Goal: Task Accomplishment & Management: Manage account settings

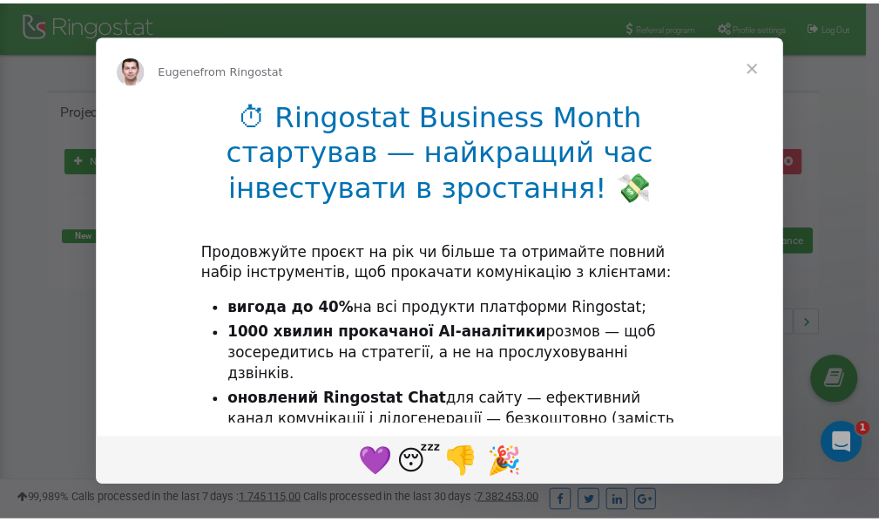
scroll to position [260, 0]
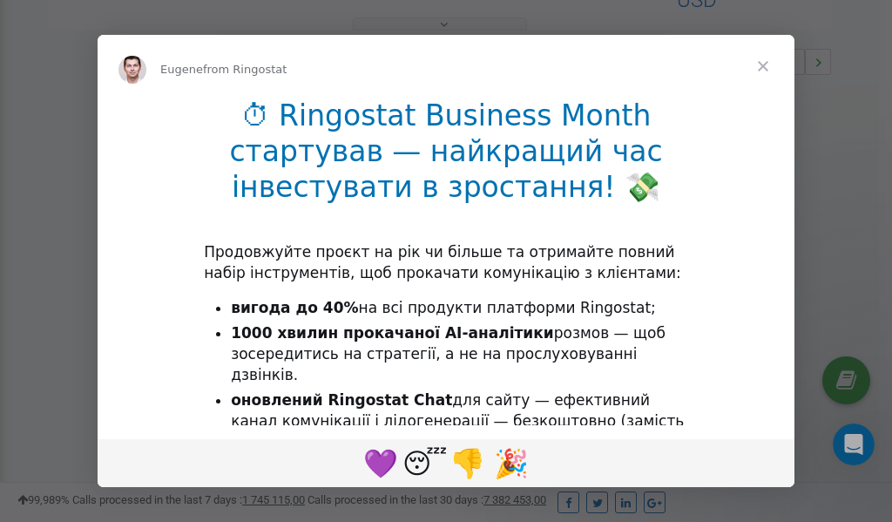
click at [766, 63] on span "Close" at bounding box center [762, 66] width 63 height 63
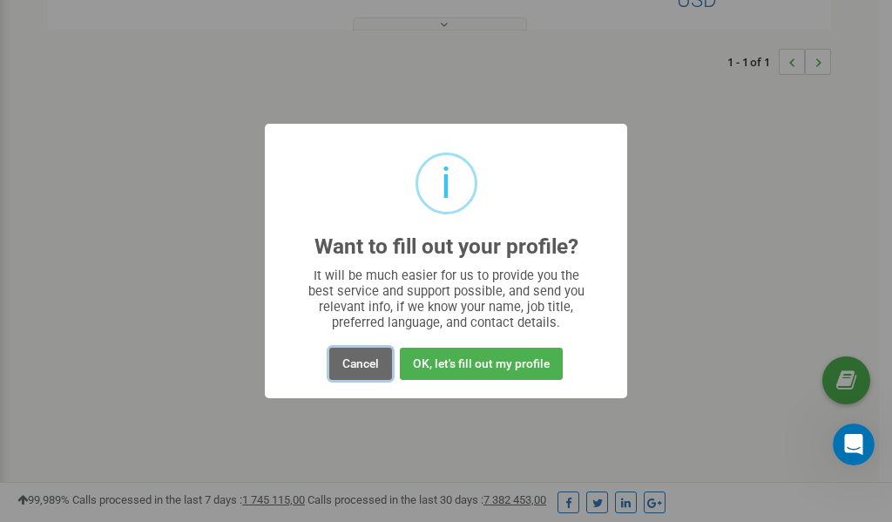
click at [355, 367] on button "Cancel" at bounding box center [360, 363] width 63 height 32
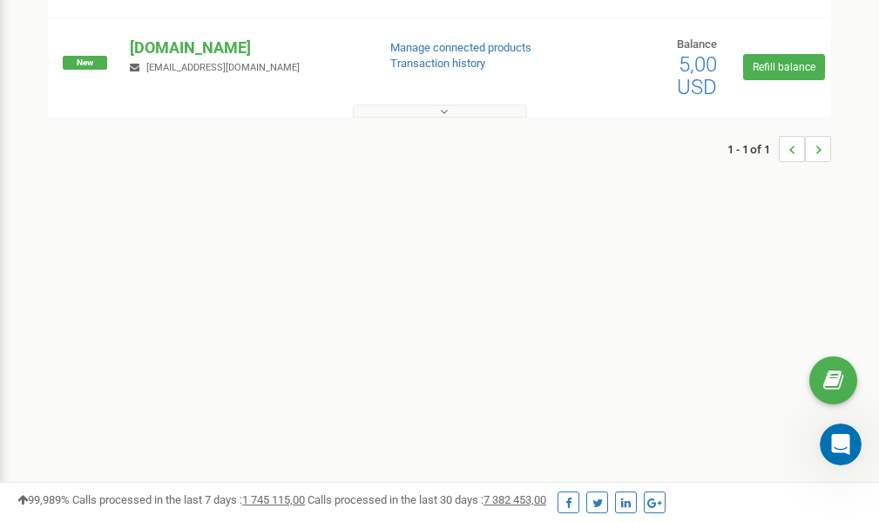
scroll to position [0, 0]
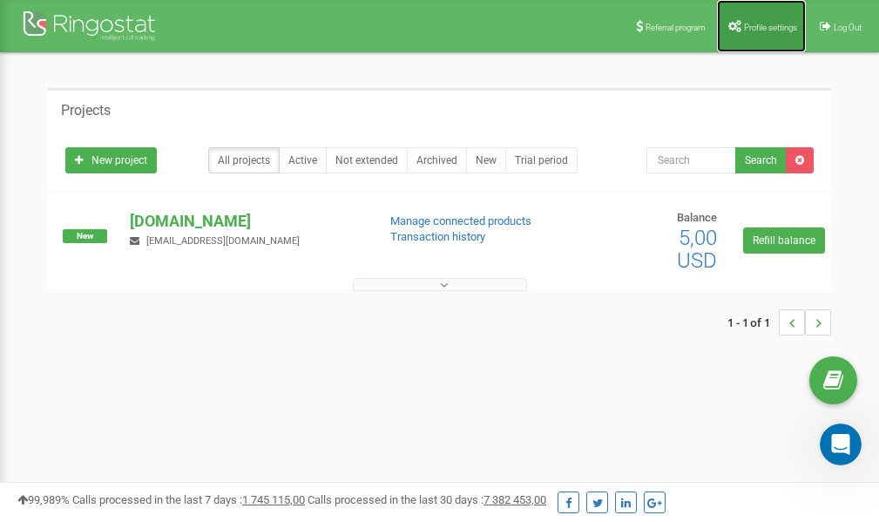
click at [758, 19] on link "Profile settings" at bounding box center [761, 26] width 89 height 52
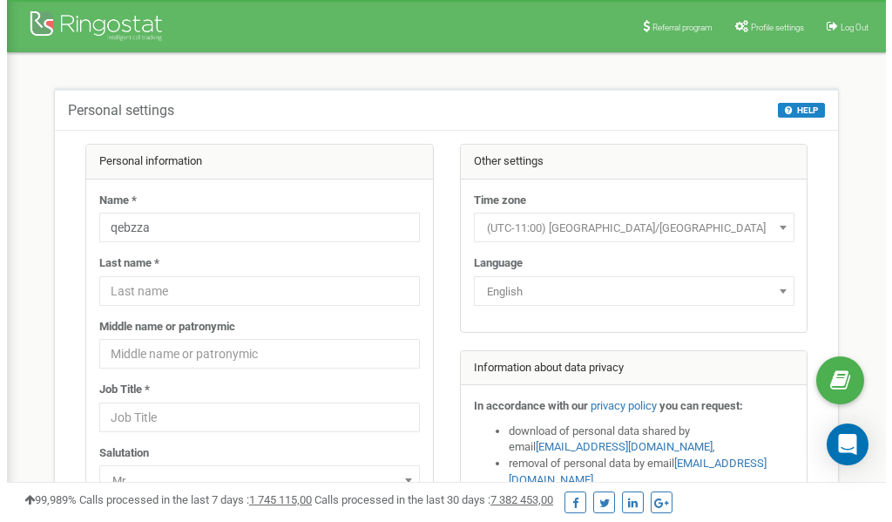
scroll to position [87, 0]
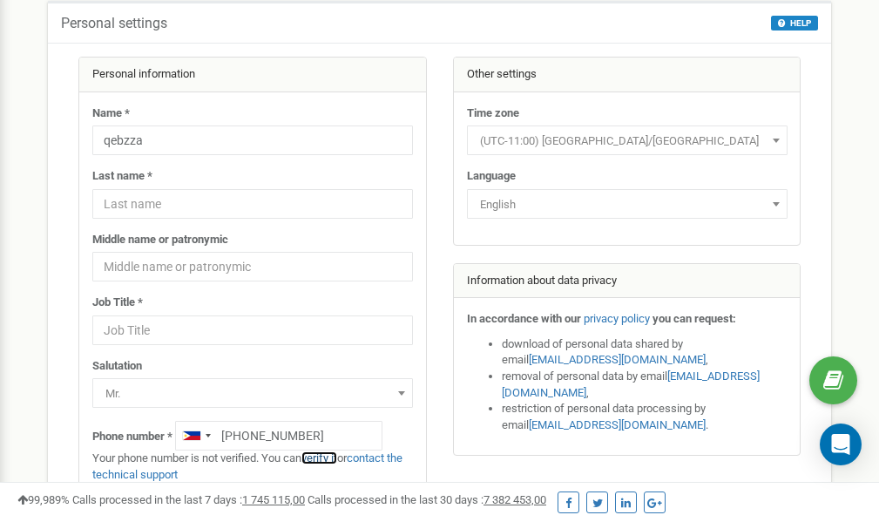
click at [322, 457] on link "verify it" at bounding box center [319, 457] width 36 height 13
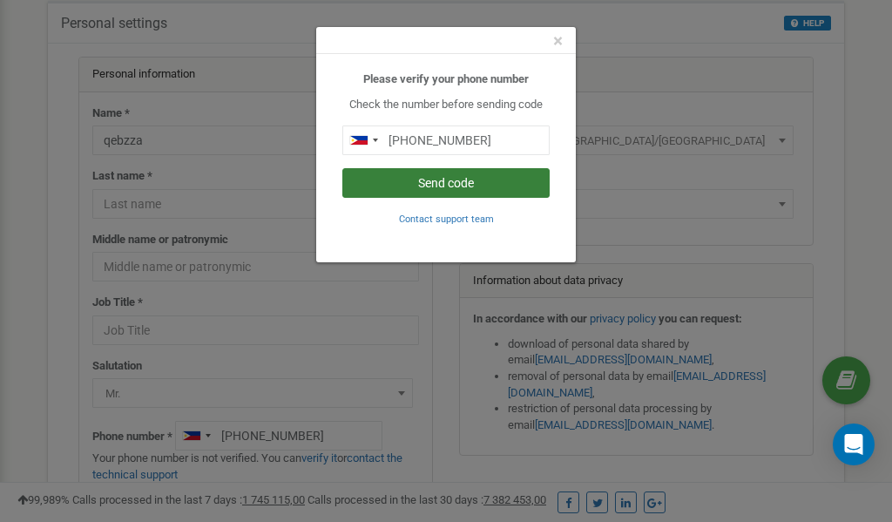
click at [418, 186] on button "Send code" at bounding box center [445, 183] width 207 height 30
